Goal: Task Accomplishment & Management: Manage account settings

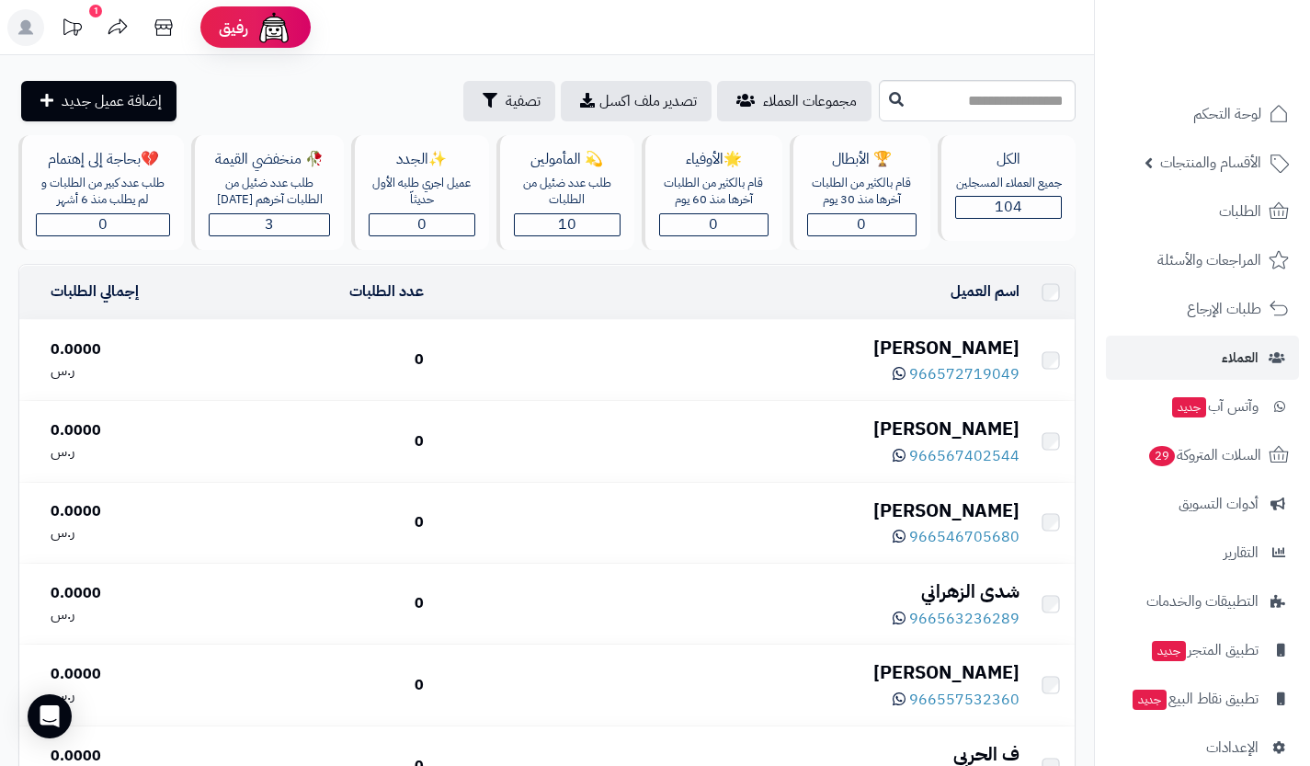
scroll to position [2624, 0]
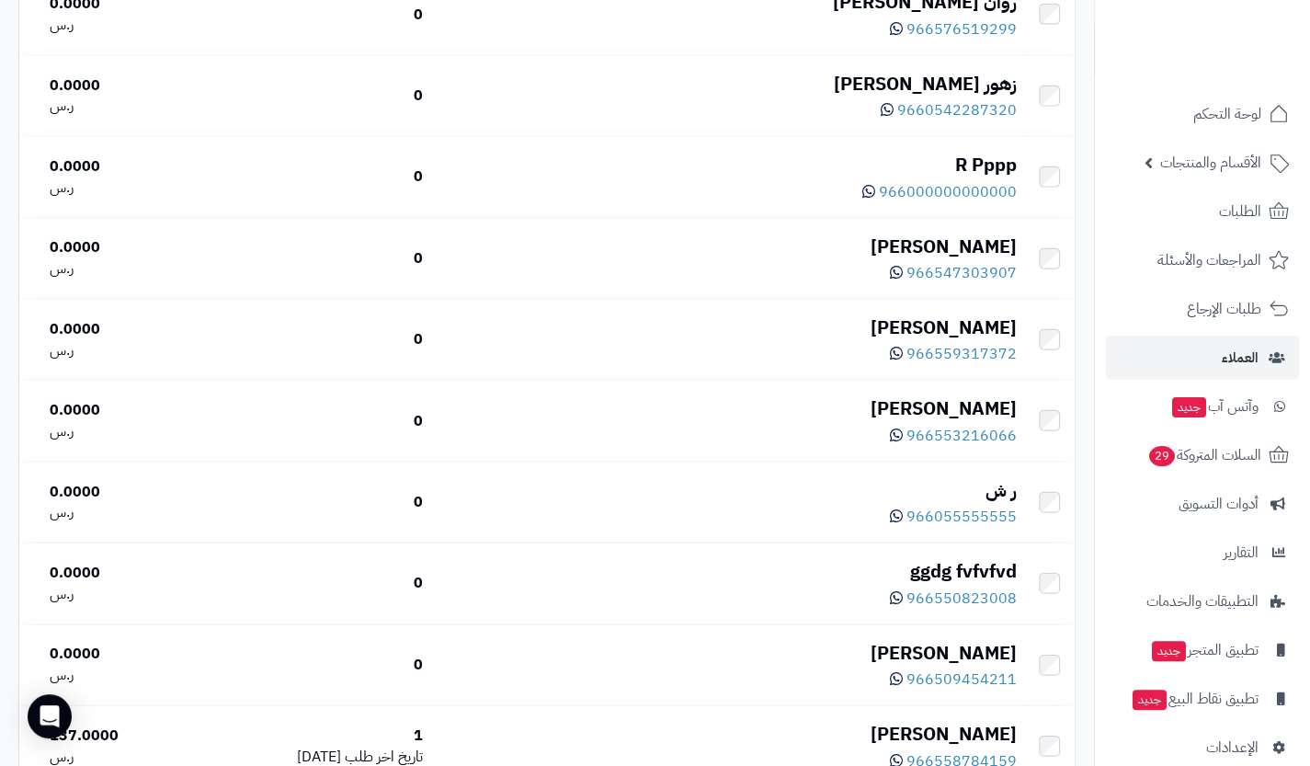
scroll to position [2624, 0]
click at [1229, 113] on span "لوحة التحكم" at bounding box center [1227, 114] width 67 height 26
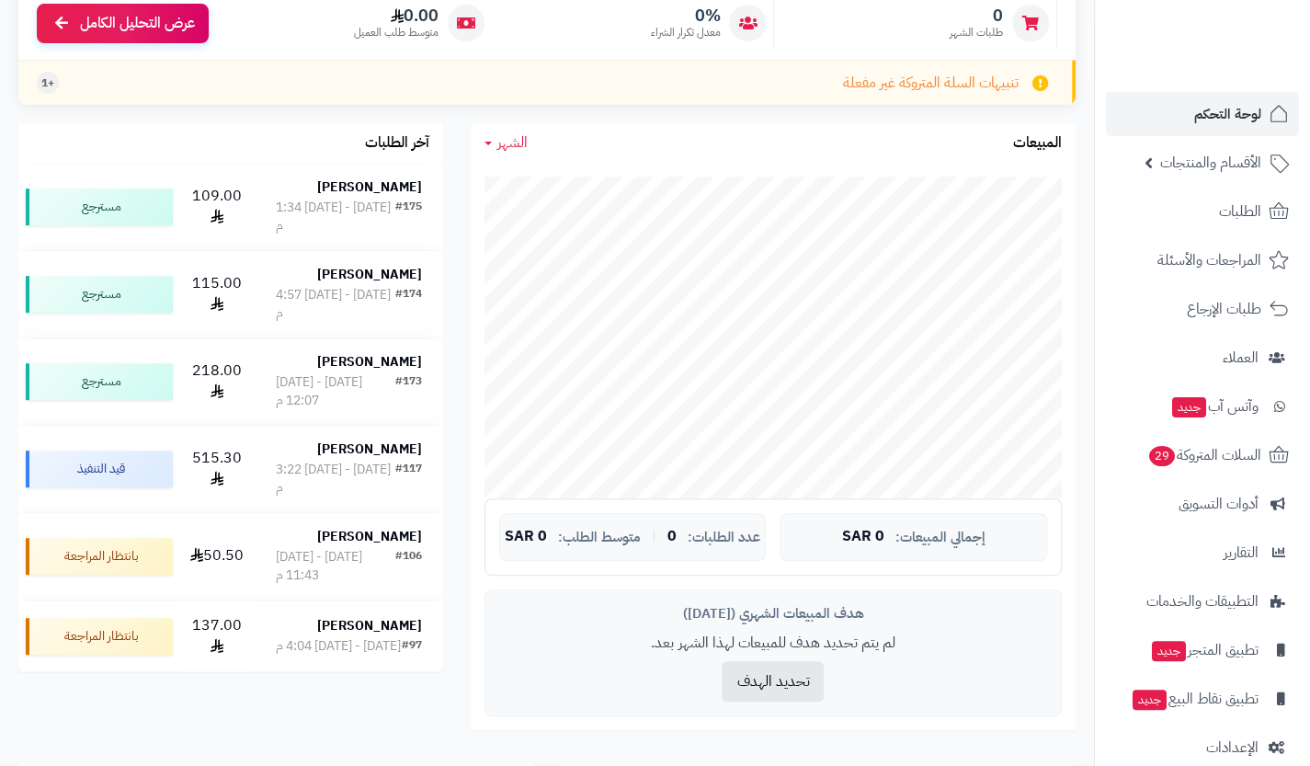
scroll to position [261, 0]
click at [1221, 170] on span "الأقسام والمنتجات" at bounding box center [1210, 163] width 101 height 26
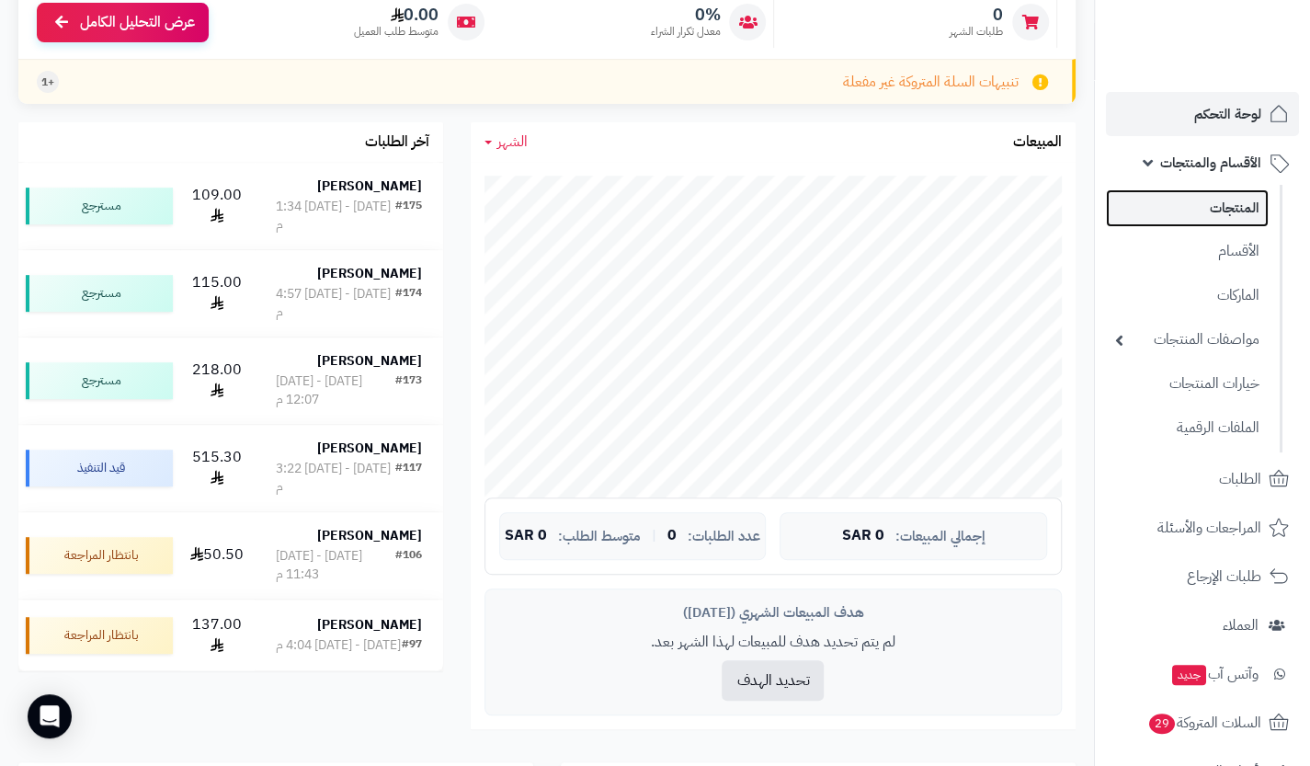
click at [1234, 210] on link "المنتجات" at bounding box center [1187, 208] width 163 height 38
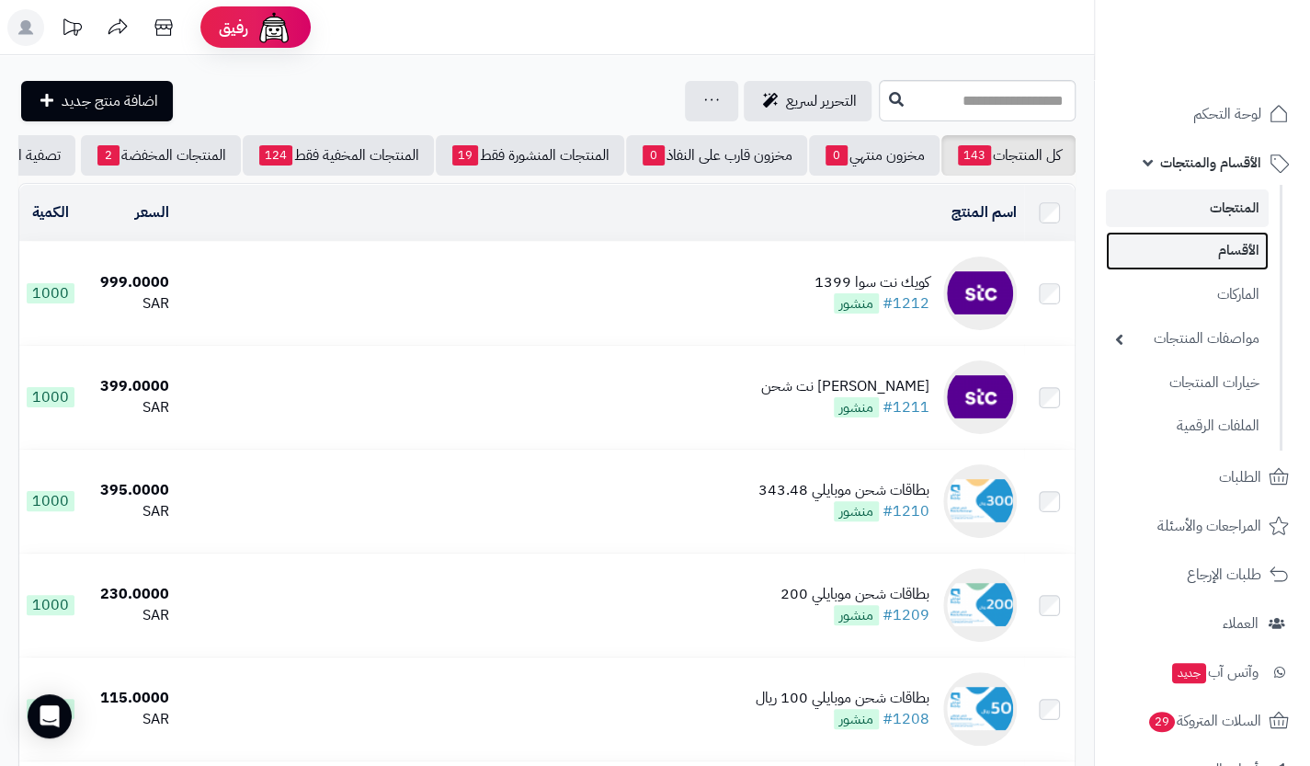
click at [1224, 252] on link "الأقسام" at bounding box center [1187, 251] width 163 height 38
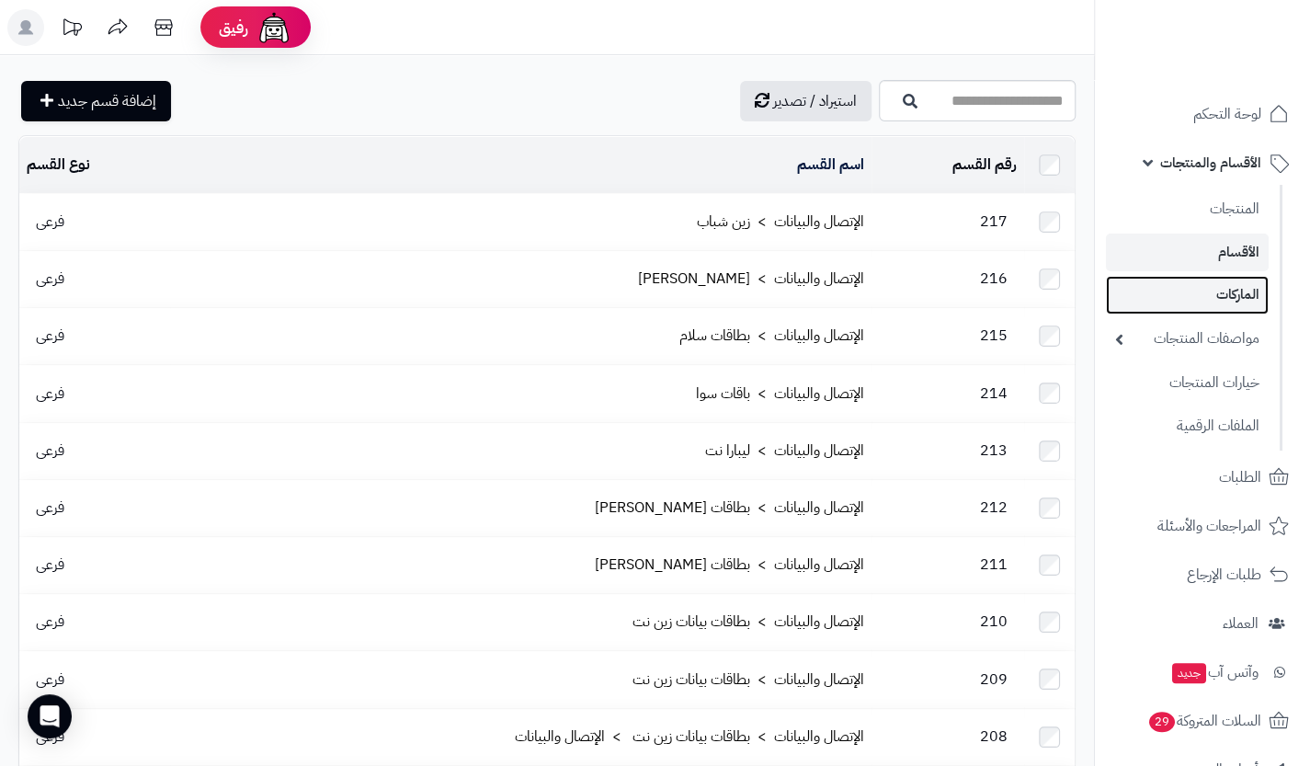
click at [1212, 291] on link "الماركات" at bounding box center [1187, 295] width 163 height 38
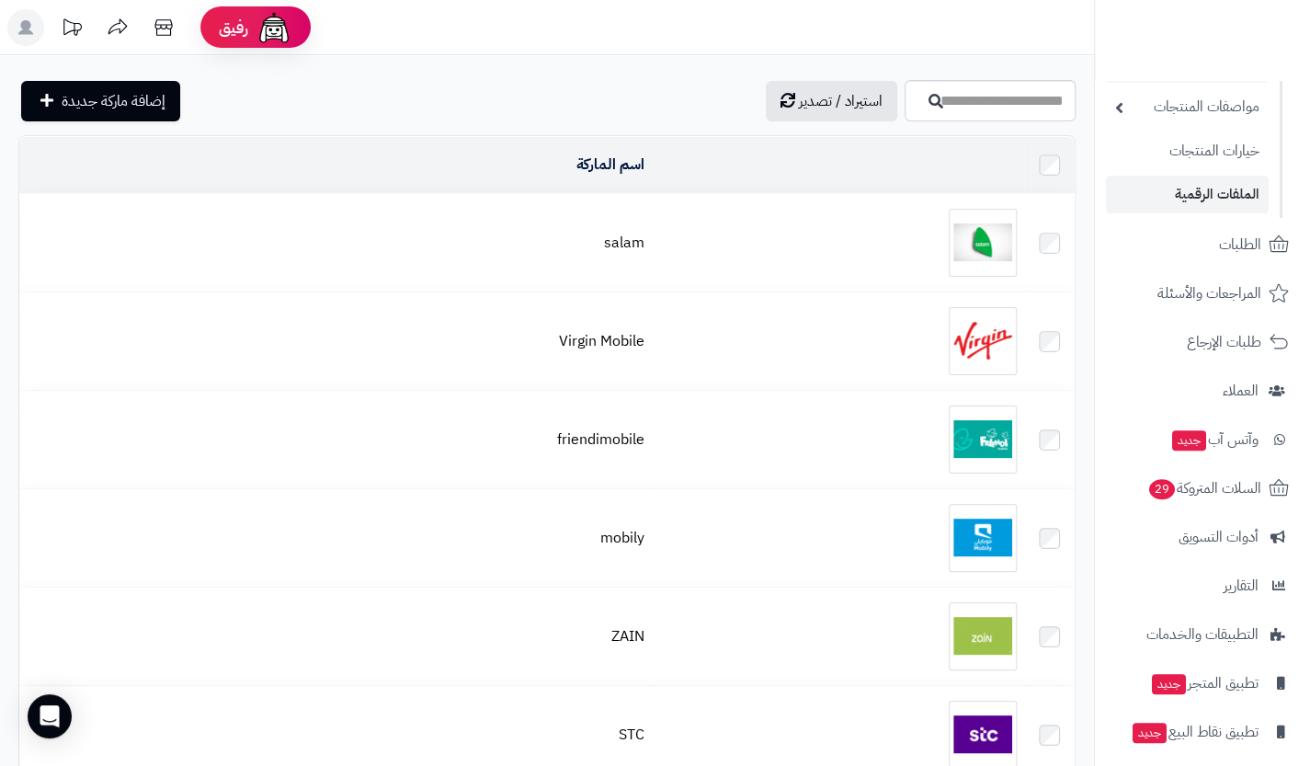
scroll to position [293, 0]
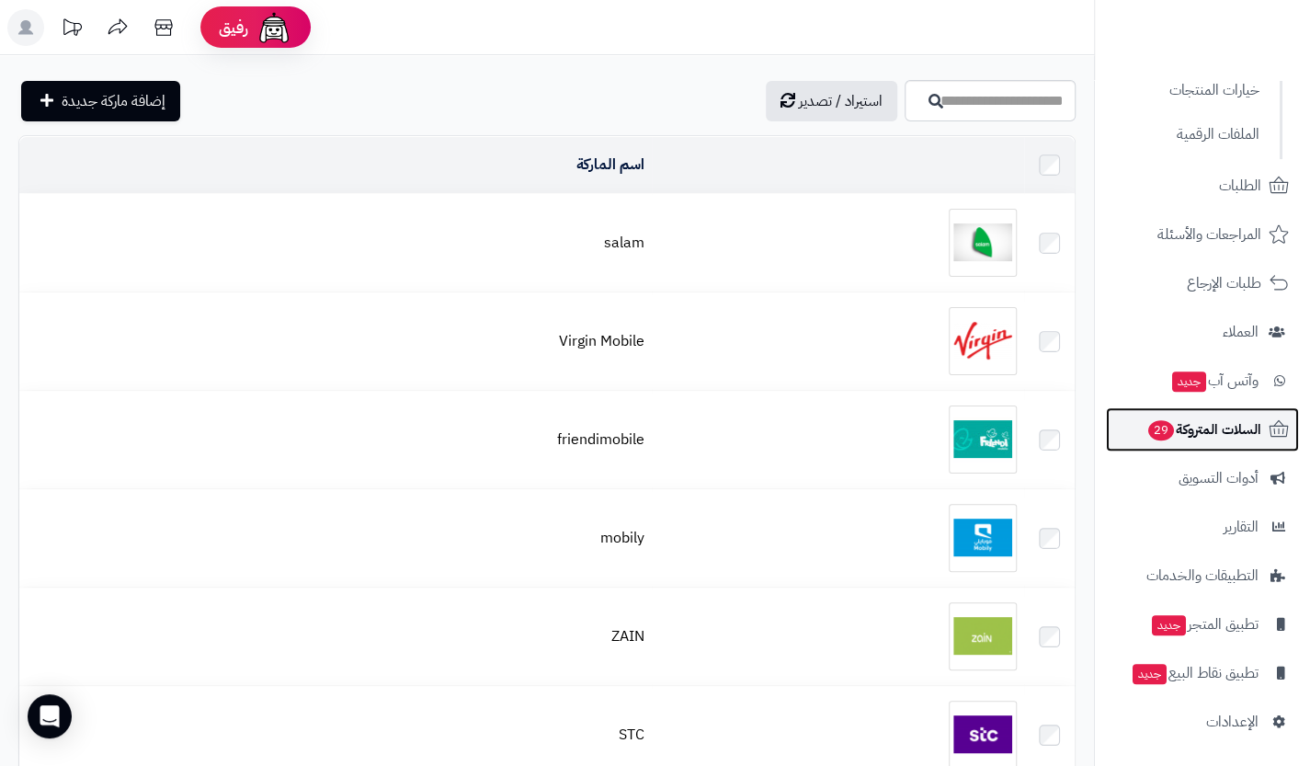
click at [1249, 434] on span "السلات المتروكة 29" at bounding box center [1204, 430] width 115 height 26
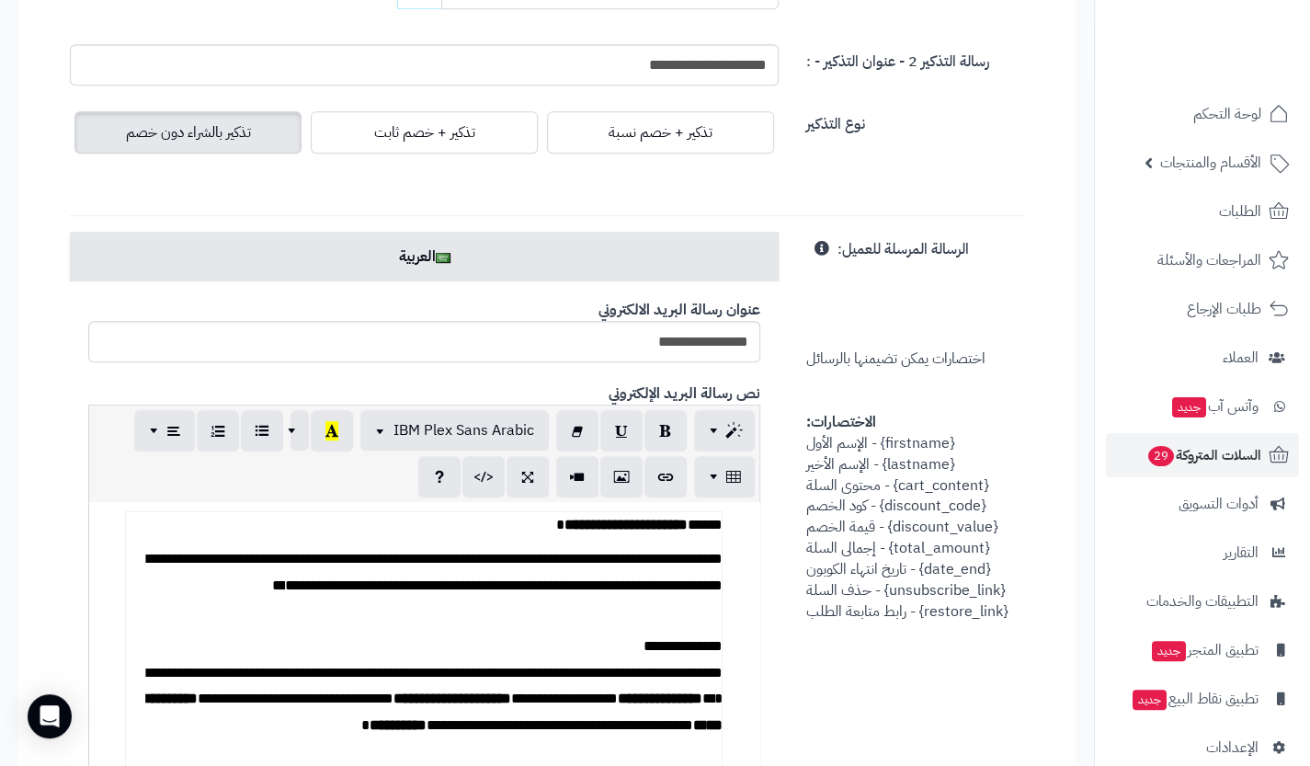
scroll to position [497, 0]
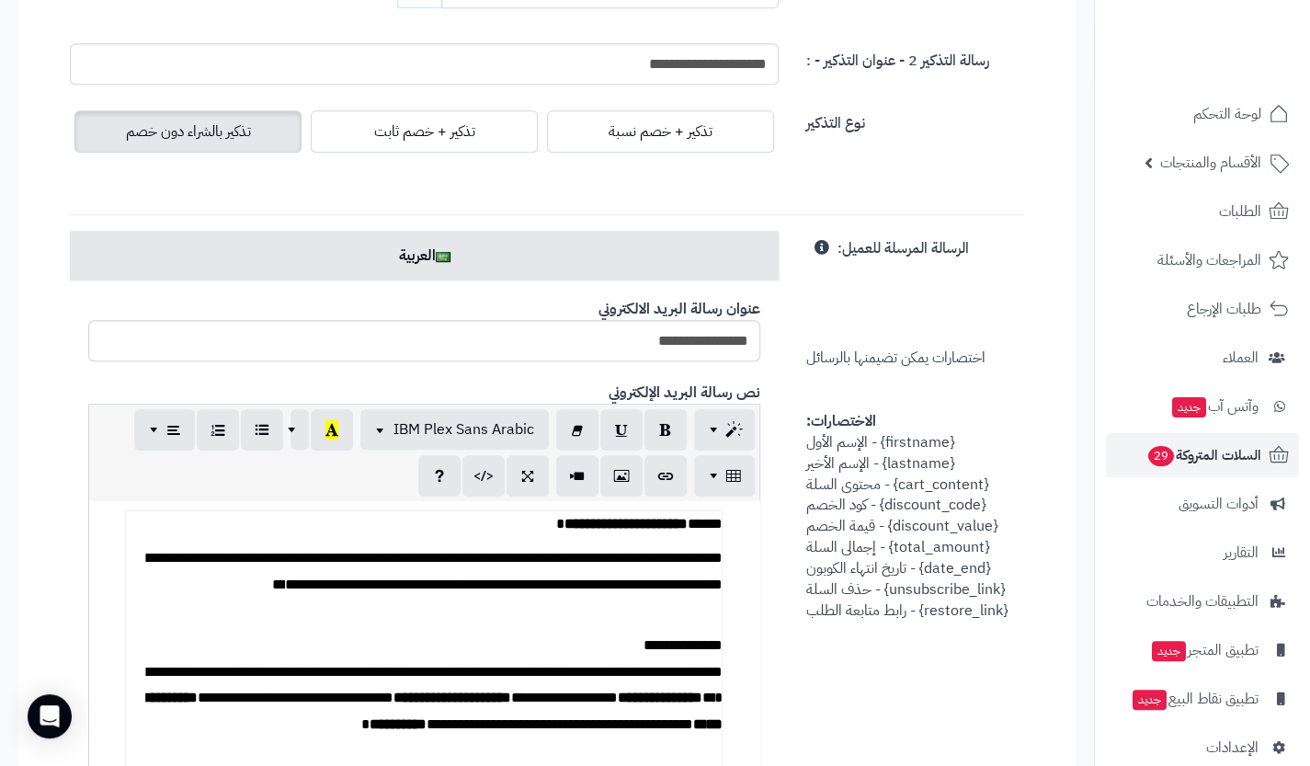
click at [910, 508] on span "اختصارات يمكن تضيمنها بالرسائل الاختصارات: {firstname} - الإسم الأول {lastname}…" at bounding box center [906, 428] width 201 height 383
click at [1244, 340] on link "العملاء" at bounding box center [1202, 358] width 193 height 44
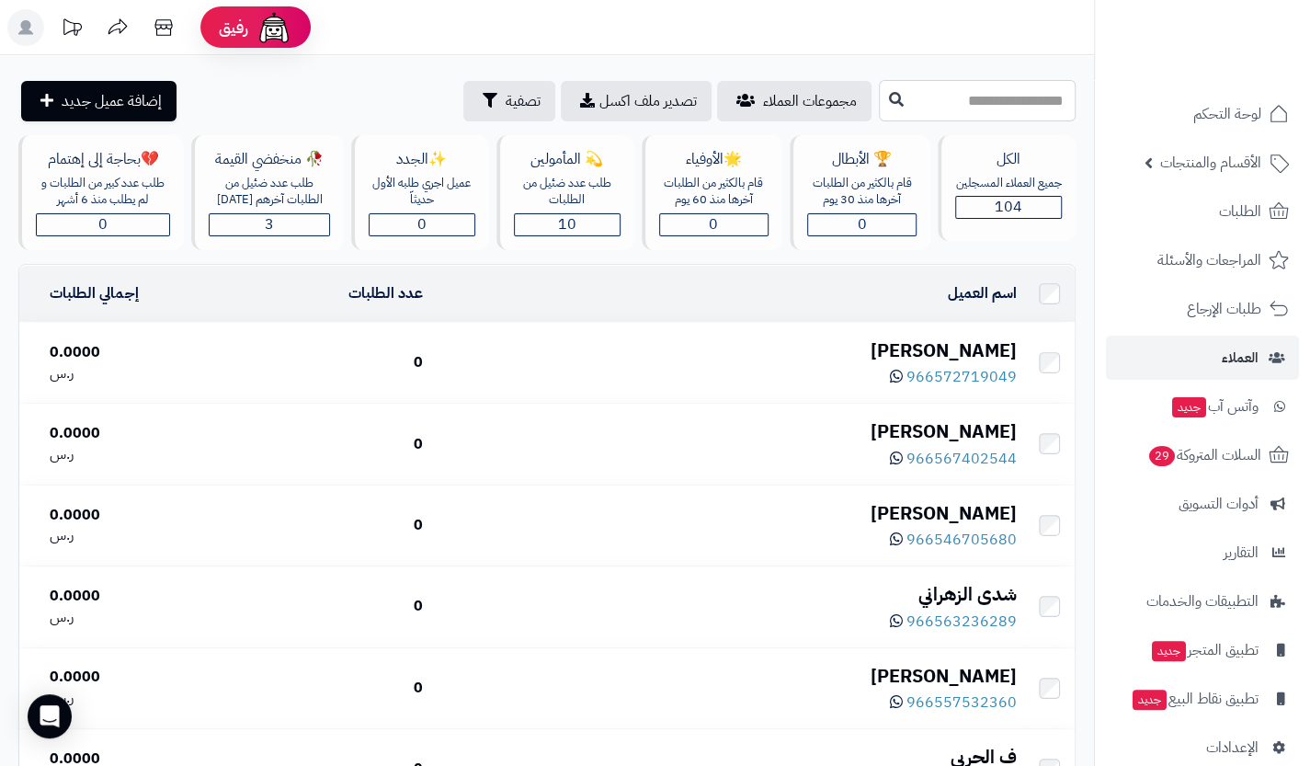
click at [959, 95] on input "text" at bounding box center [977, 100] width 197 height 41
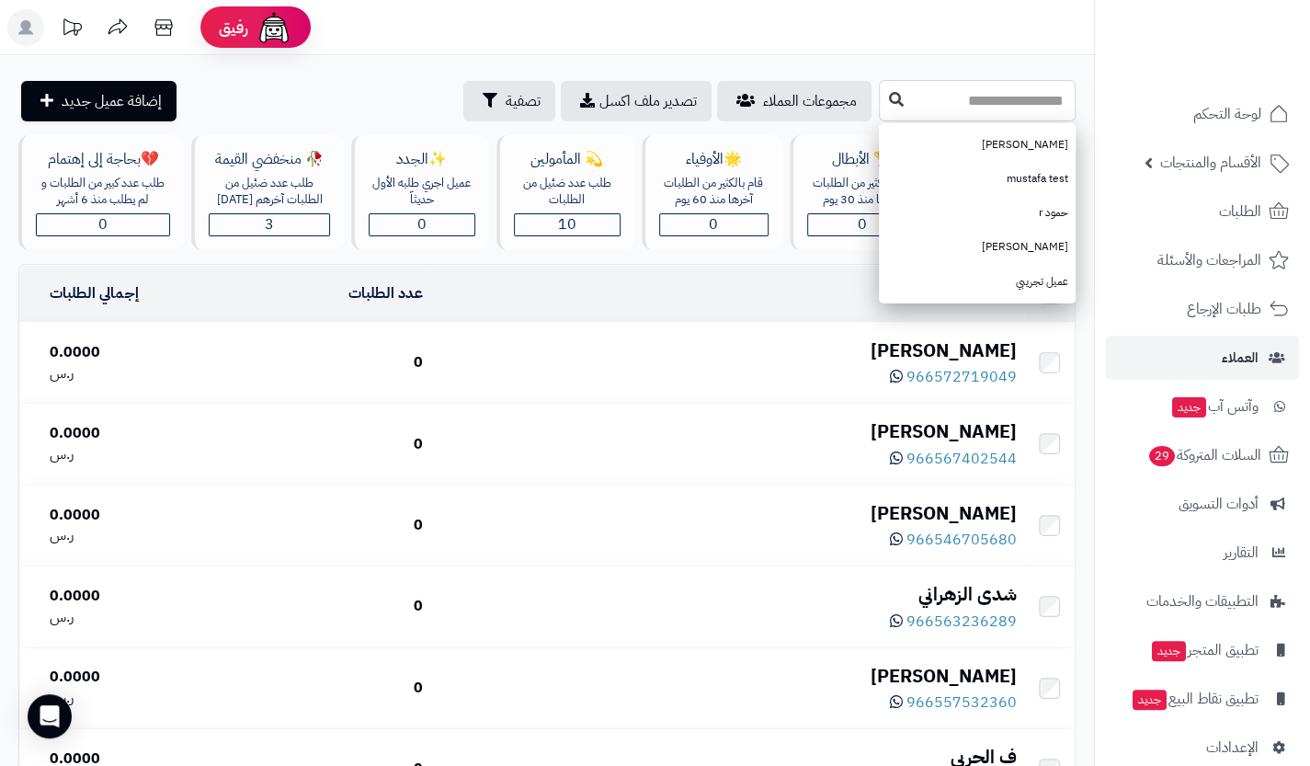
type input "*"
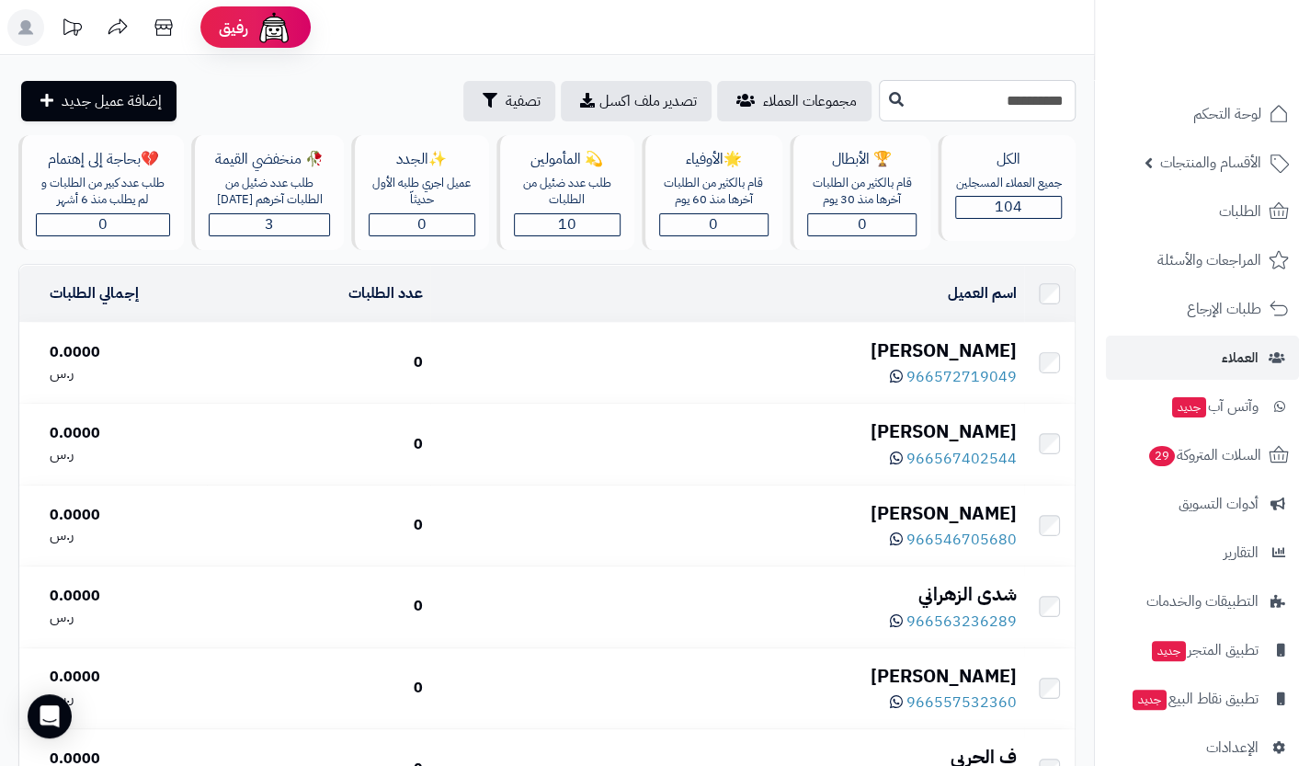
type input "**********"
click at [889, 97] on icon at bounding box center [896, 98] width 15 height 15
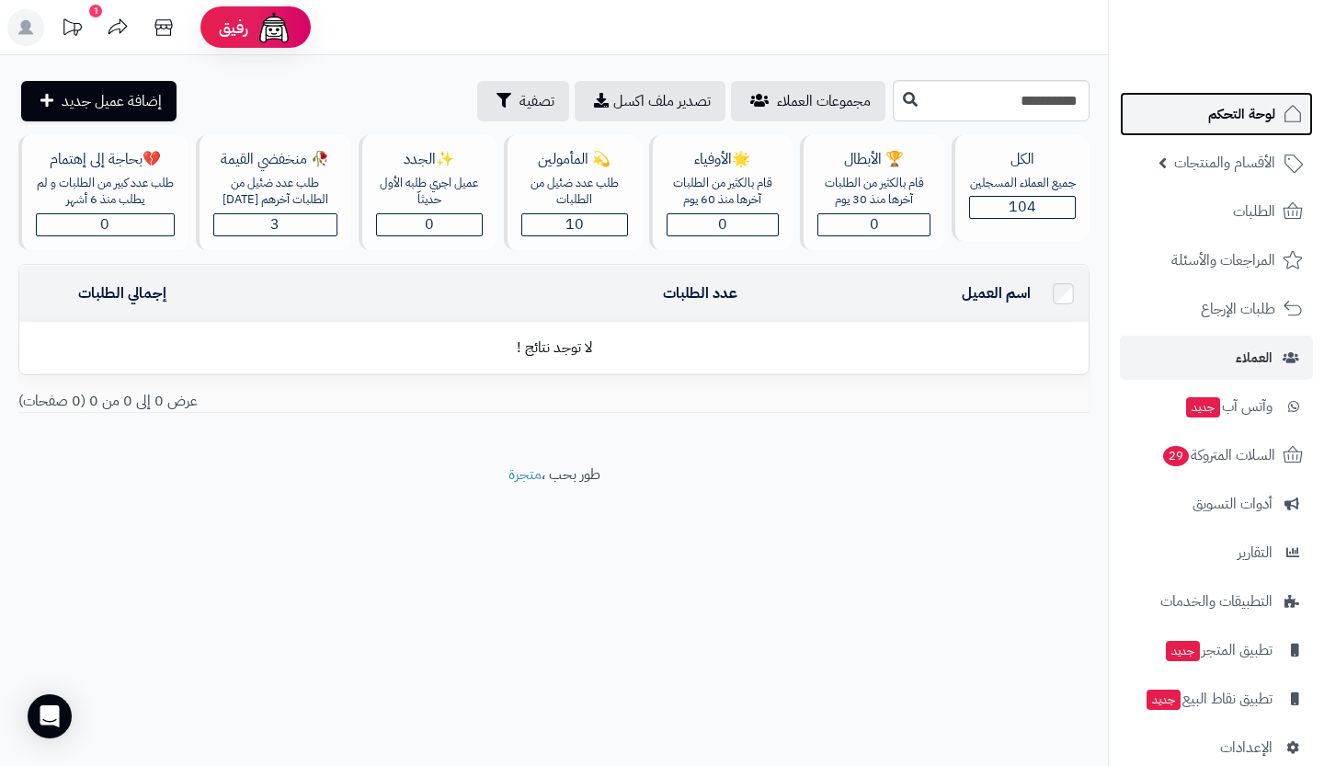
click at [1239, 121] on span "لوحة التحكم" at bounding box center [1241, 114] width 67 height 26
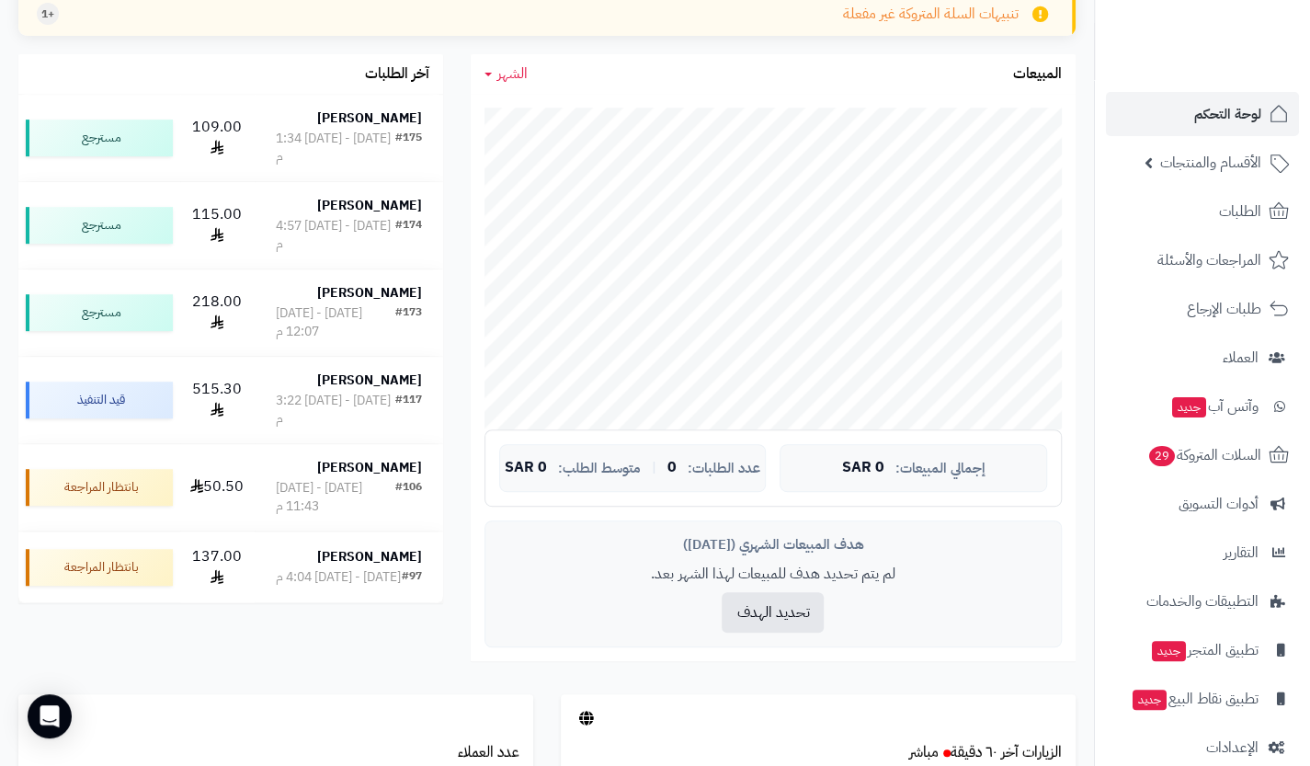
scroll to position [386, 0]
